Goal: Transaction & Acquisition: Download file/media

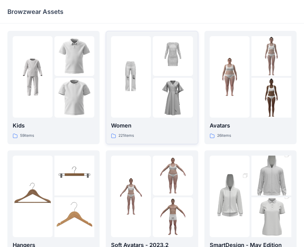
click at [164, 58] on div at bounding box center [173, 56] width 40 height 40
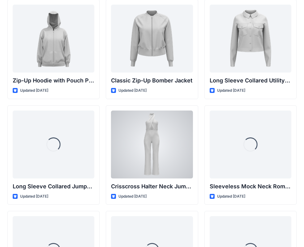
scroll to position [1201, 0]
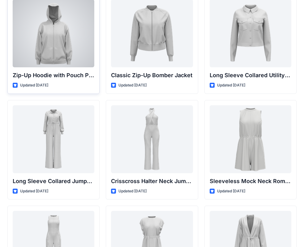
click at [65, 27] on div at bounding box center [54, 33] width 82 height 68
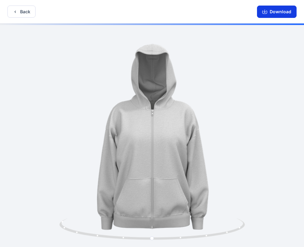
click at [271, 14] on button "Download" at bounding box center [277, 12] width 40 height 12
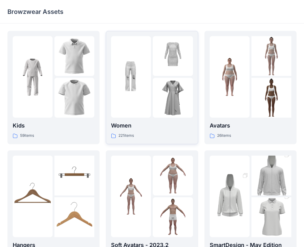
click at [133, 104] on div at bounding box center [131, 77] width 40 height 82
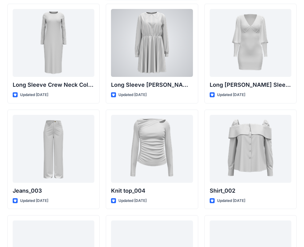
scroll to position [2594, 0]
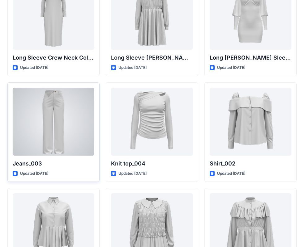
click at [59, 141] on div at bounding box center [54, 122] width 82 height 68
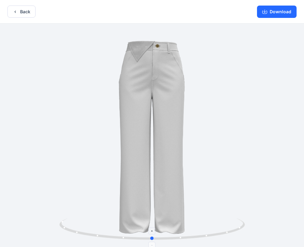
click at [180, 238] on icon at bounding box center [152, 229] width 187 height 23
drag, startPoint x: 143, startPoint y: 224, endPoint x: 202, endPoint y: 179, distance: 74.1
click at [146, 229] on icon at bounding box center [152, 229] width 187 height 23
click at [289, 11] on button "Download" at bounding box center [277, 12] width 40 height 12
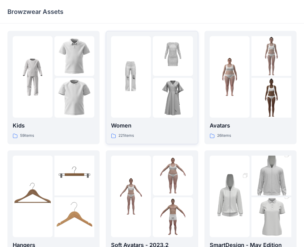
click at [179, 100] on div at bounding box center [173, 98] width 40 height 40
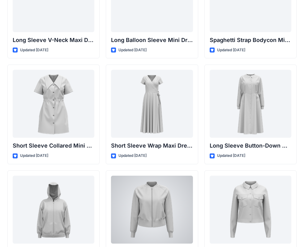
scroll to position [1055, 0]
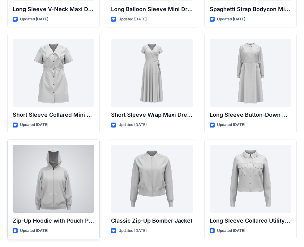
click at [66, 182] on div at bounding box center [54, 179] width 82 height 68
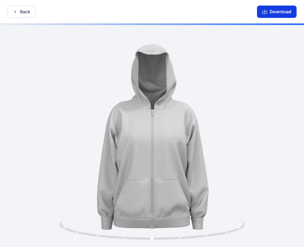
click at [275, 8] on button "Download" at bounding box center [277, 12] width 40 height 12
